Goal: Task Accomplishment & Management: Manage account settings

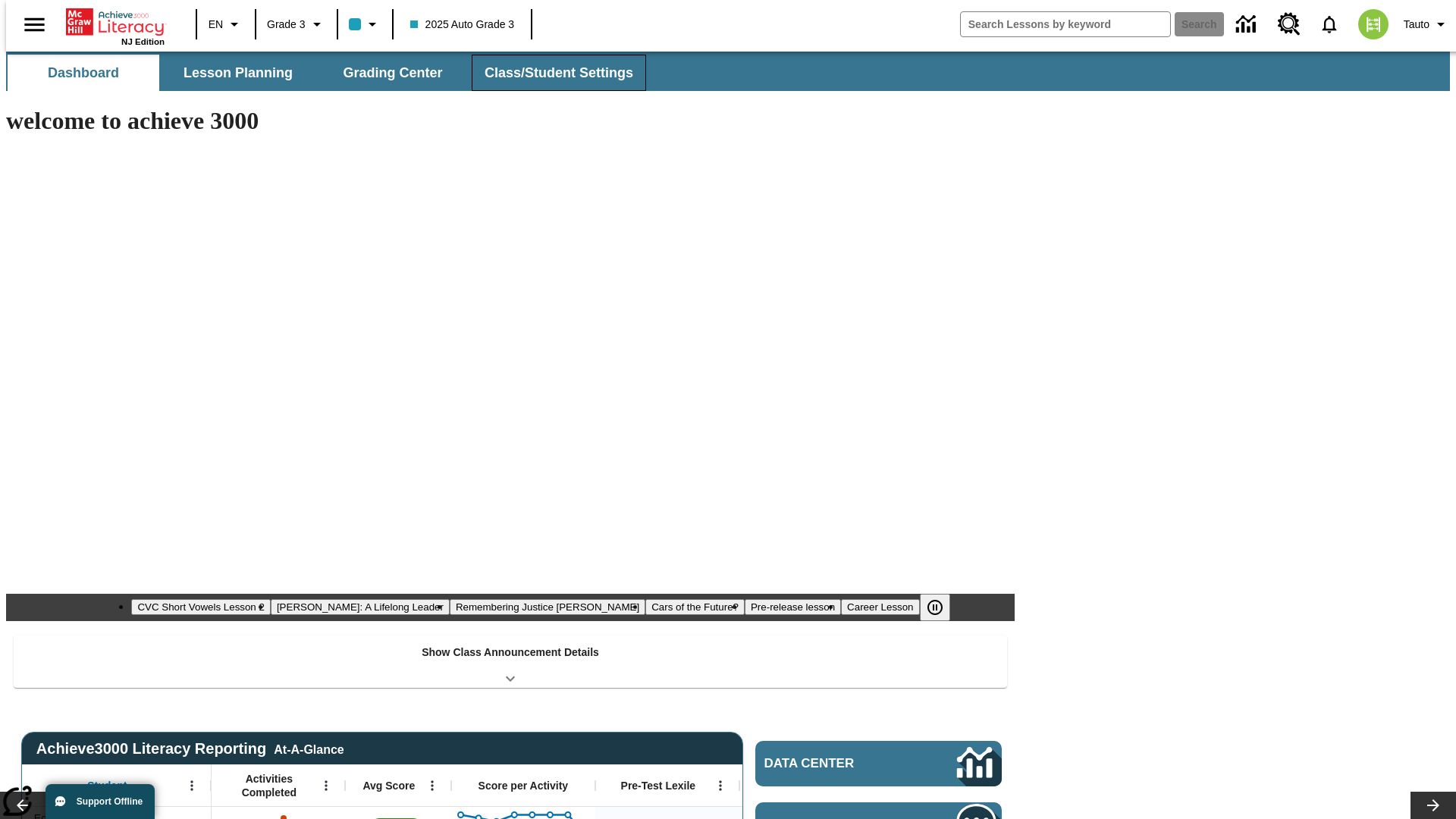
click at [551, 72] on span "Class/Student Settings" at bounding box center [559, 73] width 149 height 18
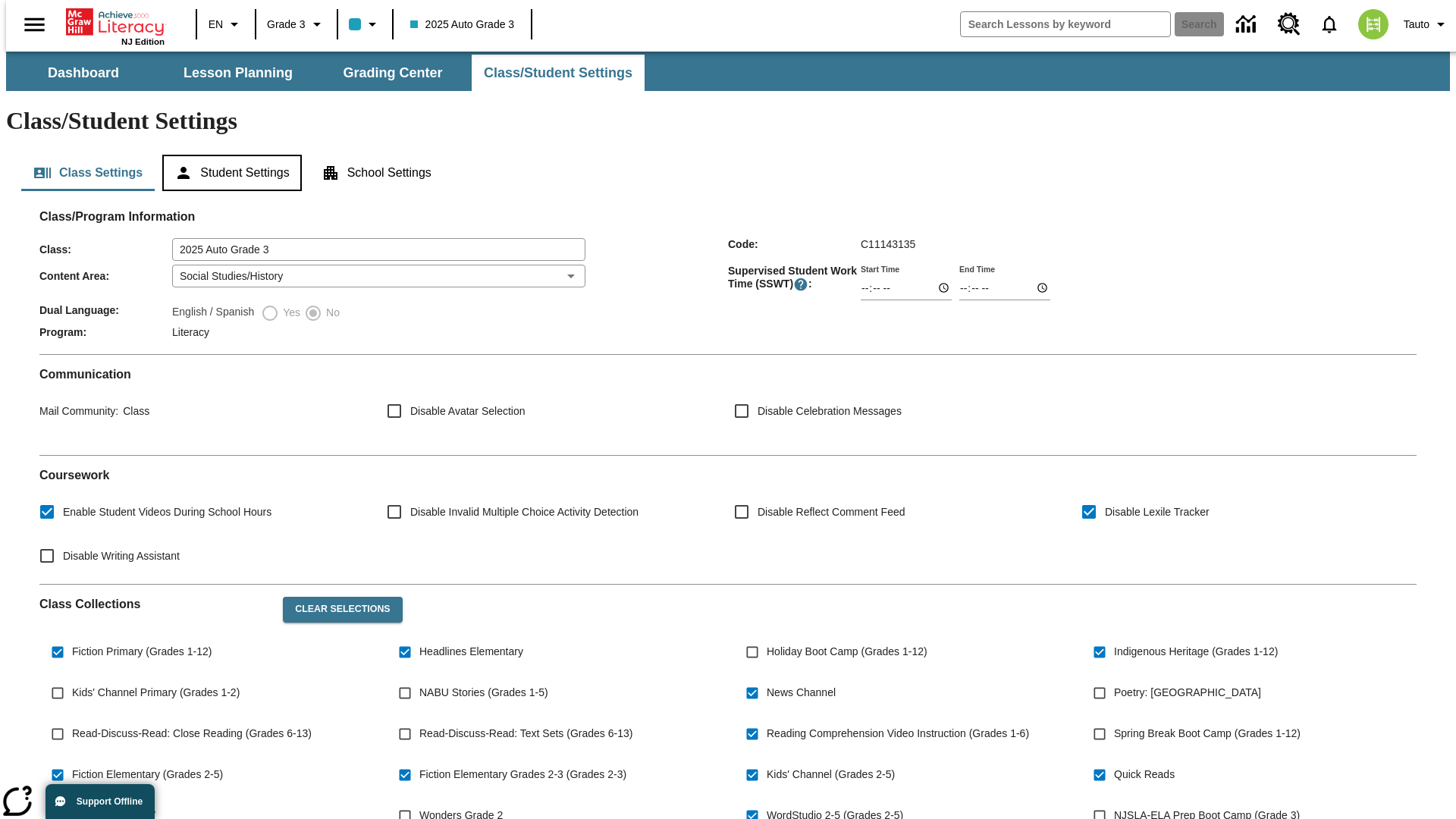
click at [228, 155] on button "Student Settings" at bounding box center [231, 173] width 139 height 37
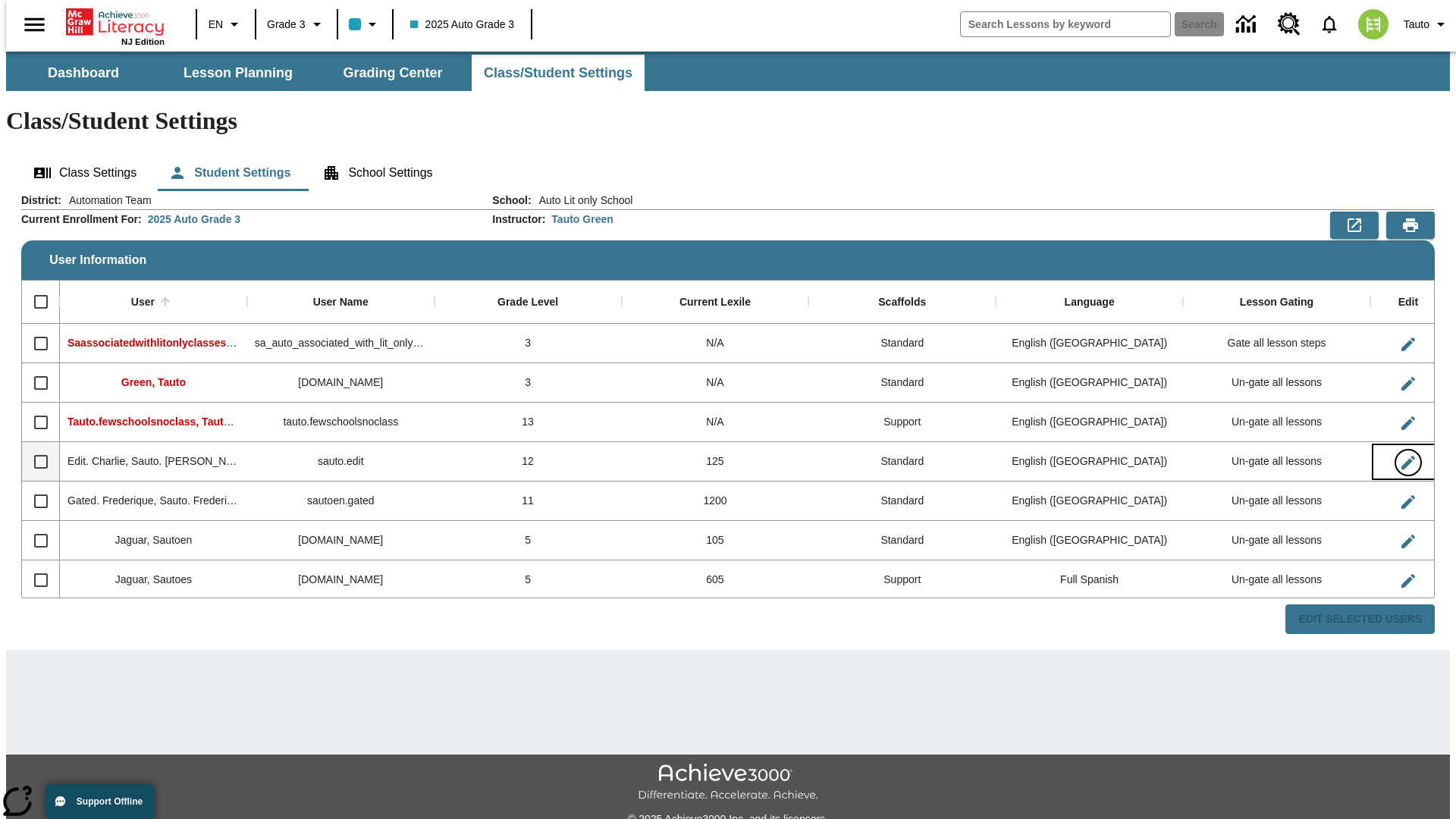
click at [1401, 456] on icon "Edit User" at bounding box center [1408, 463] width 14 height 14
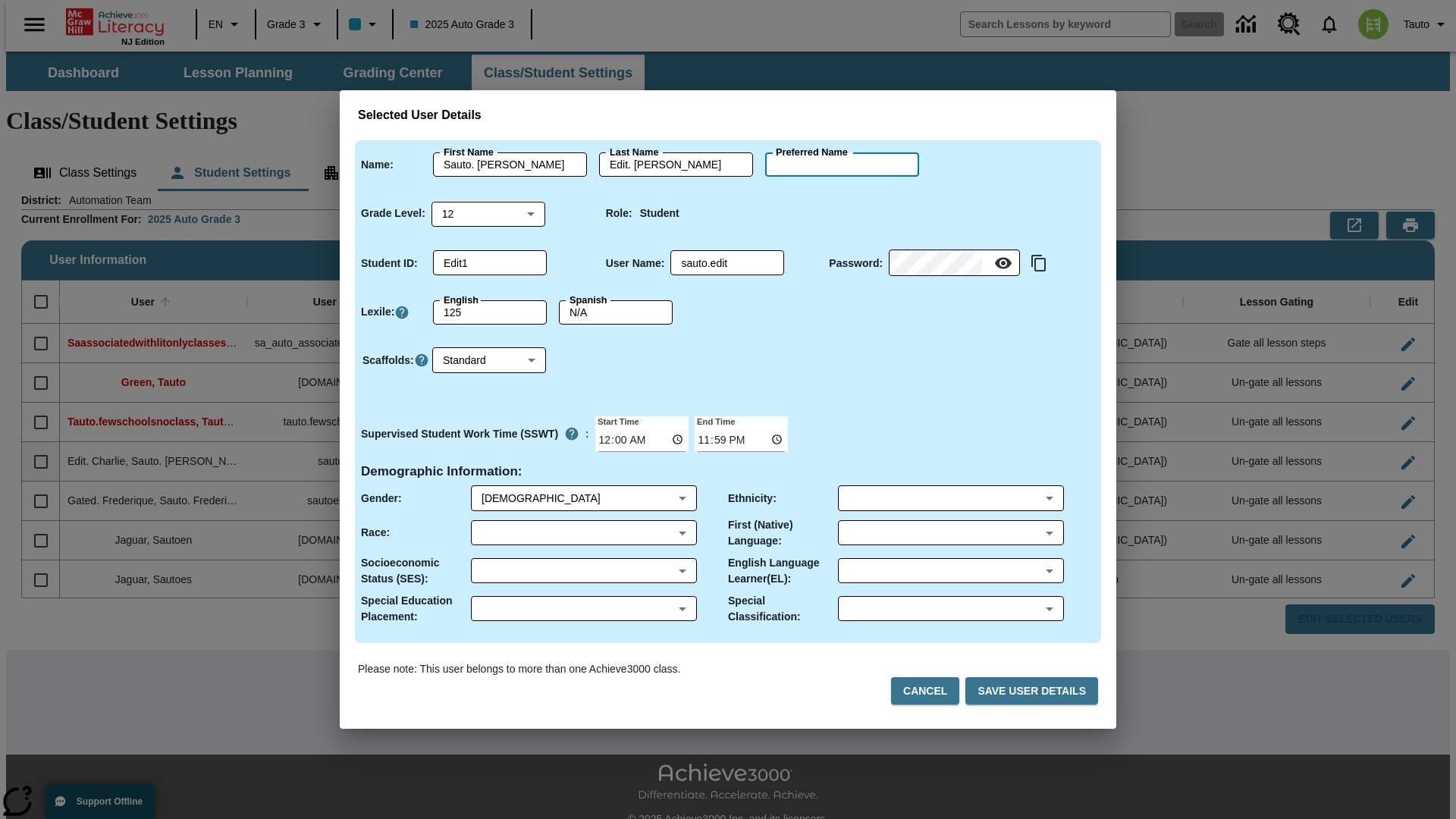
type input "[PERSON_NAME]"
click at [932, 691] on button "Cancel" at bounding box center [925, 691] width 69 height 28
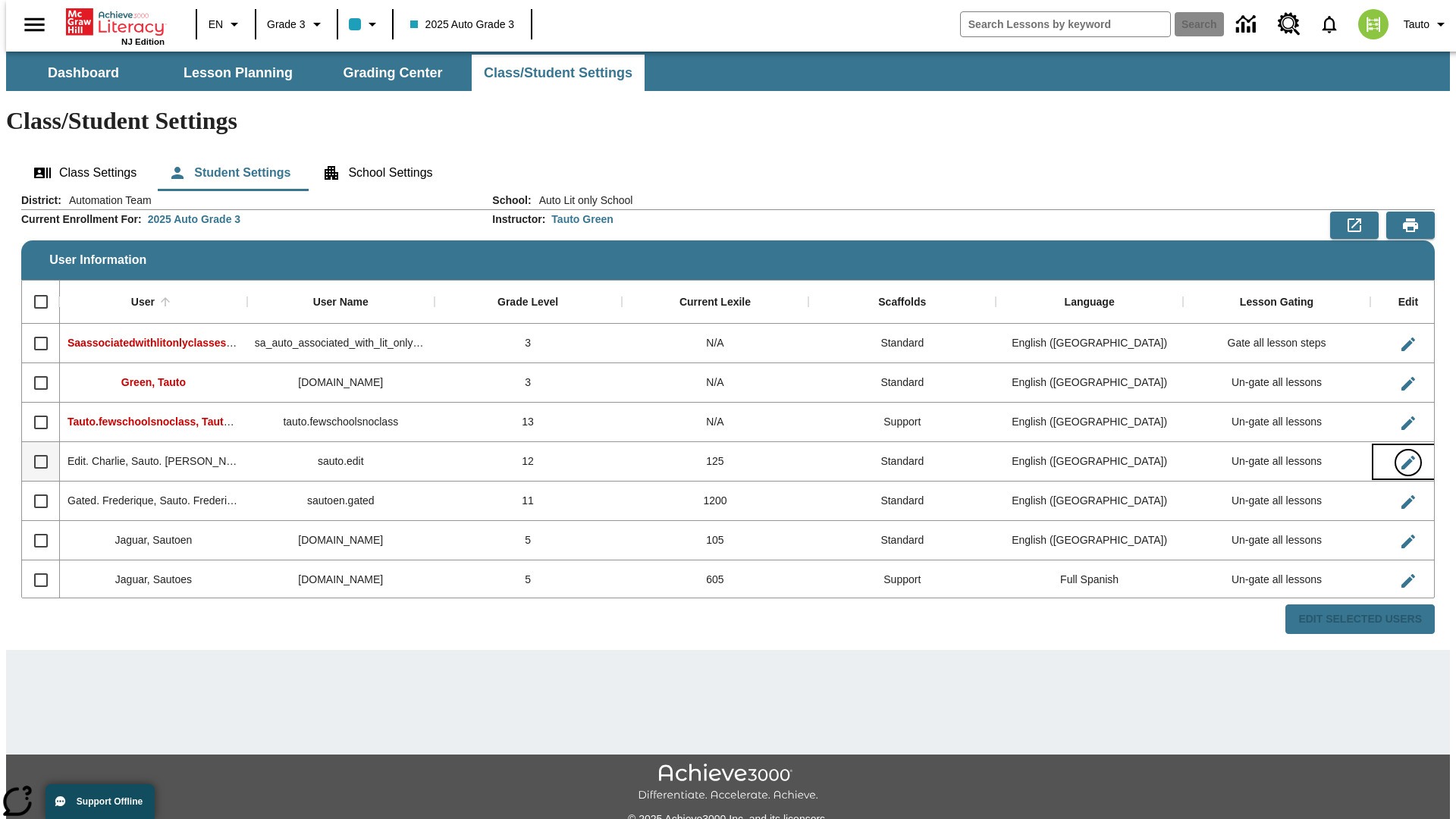
click at [1401, 456] on icon "Edit User" at bounding box center [1408, 463] width 14 height 14
